Goal: Obtain resource: Download file/media

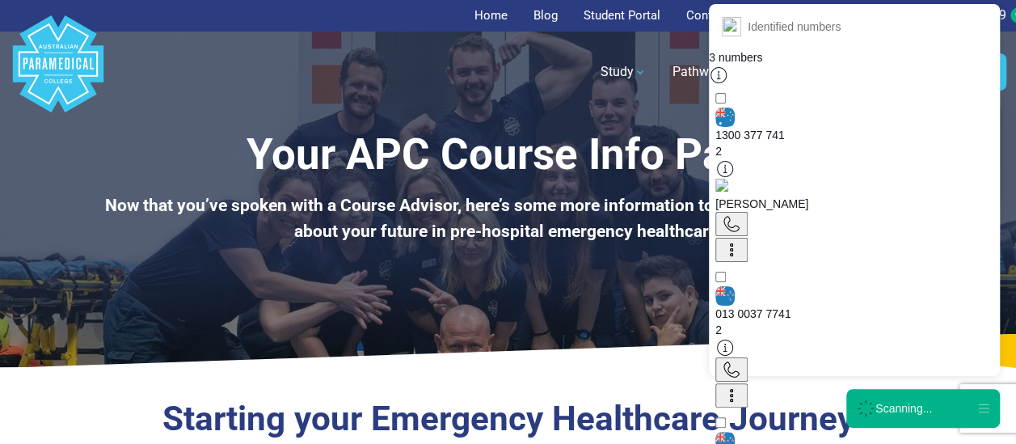
click at [919, 408] on div "Scanning..." at bounding box center [904, 408] width 57 height 16
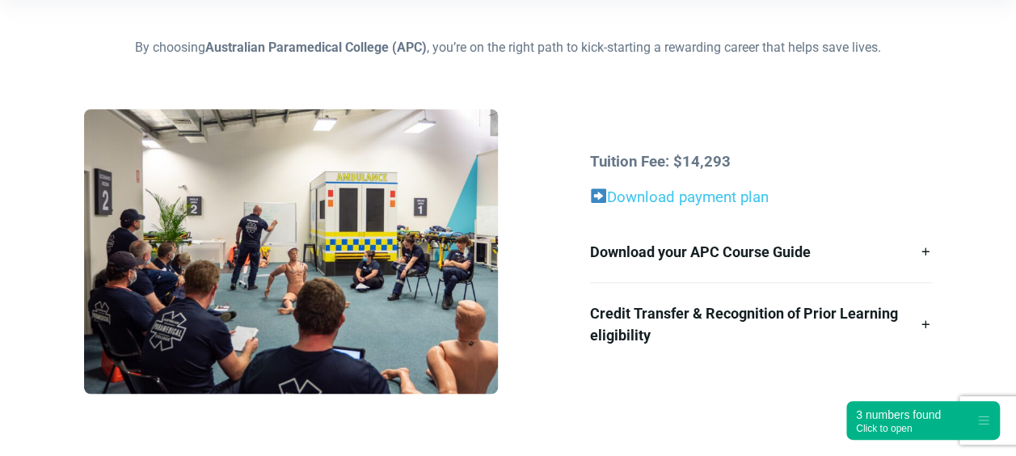
scroll to position [440, 0]
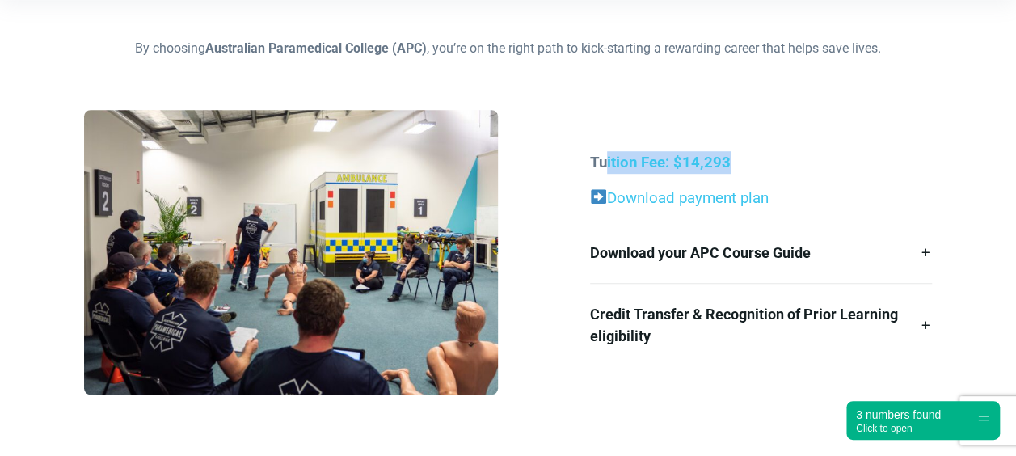
drag, startPoint x: 608, startPoint y: 170, endPoint x: 797, endPoint y: 171, distance: 189.2
click at [797, 171] on p "Tuition Fee: $14,293" at bounding box center [761, 162] width 342 height 23
drag, startPoint x: 797, startPoint y: 171, endPoint x: 750, endPoint y: 171, distance: 46.9
click at [750, 171] on p "Tuition Fee: $14,293" at bounding box center [761, 162] width 342 height 23
click at [720, 188] on p "Download payment plan" at bounding box center [761, 198] width 342 height 23
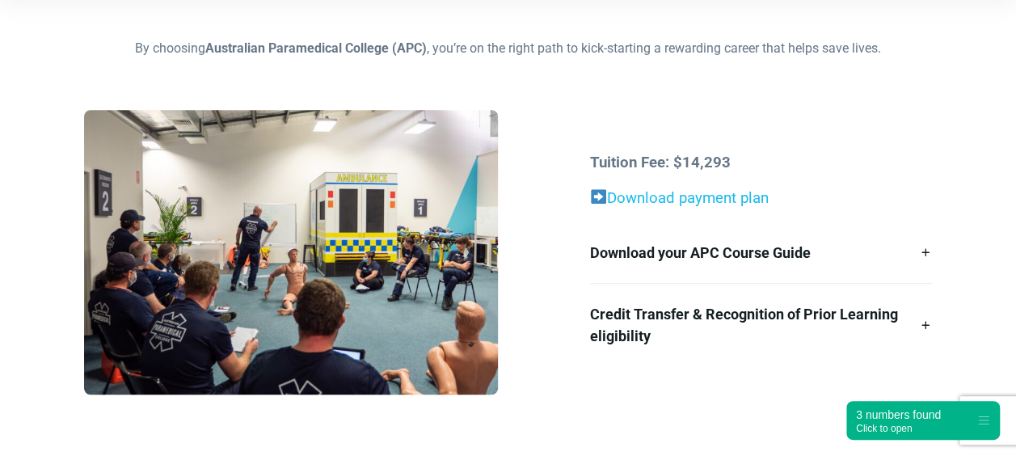
click at [716, 197] on link "Download payment plan" at bounding box center [679, 198] width 179 height 18
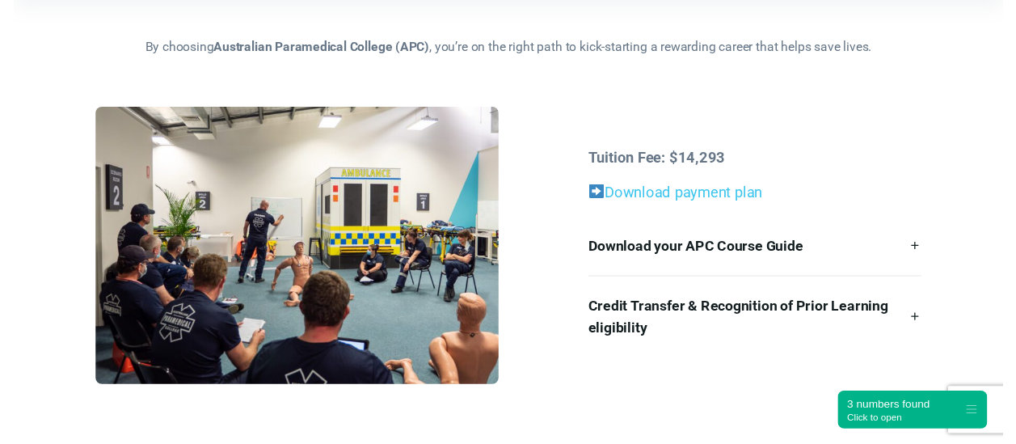
scroll to position [0, 0]
